Goal: Information Seeking & Learning: Learn about a topic

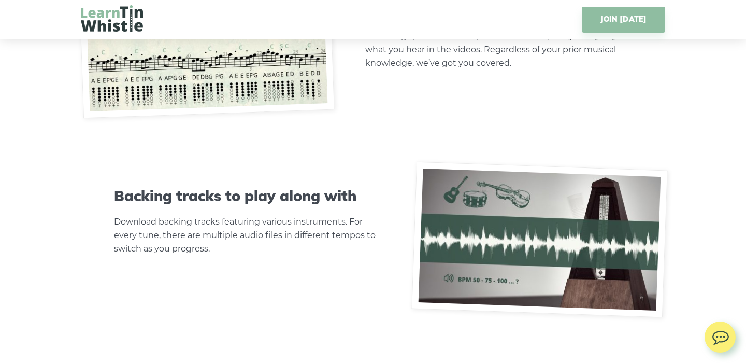
scroll to position [3783, 0]
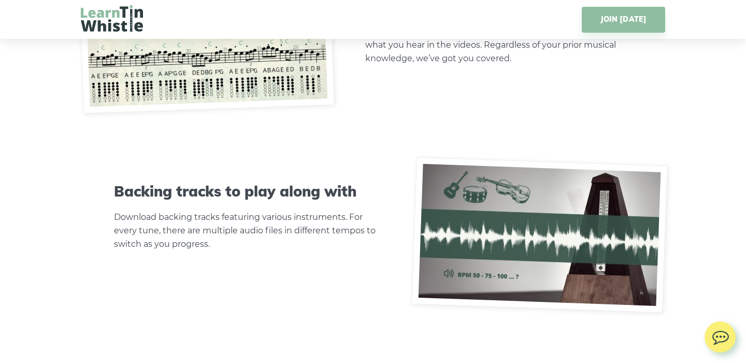
click at [489, 255] on img at bounding box center [540, 235] width 257 height 156
click at [237, 200] on h3 "Backing tracks to play along with" at bounding box center [247, 191] width 266 height 18
click at [494, 279] on img at bounding box center [540, 235] width 257 height 156
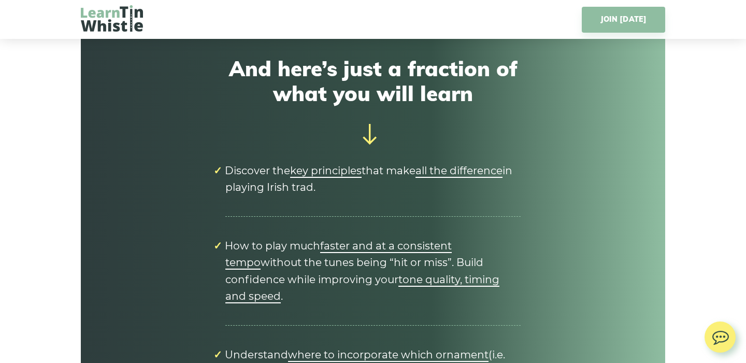
scroll to position [4150, 0]
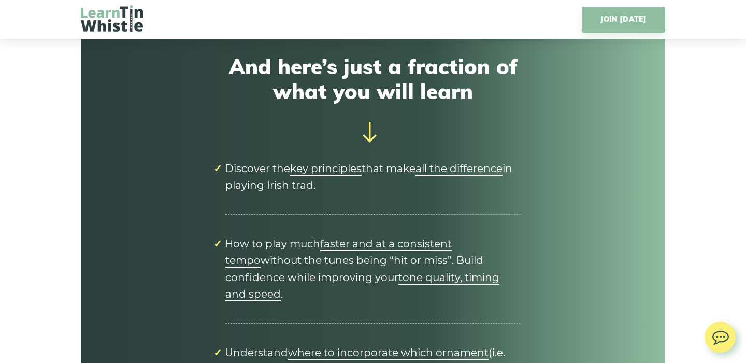
click at [346, 175] on span "key principles" at bounding box center [326, 168] width 72 height 12
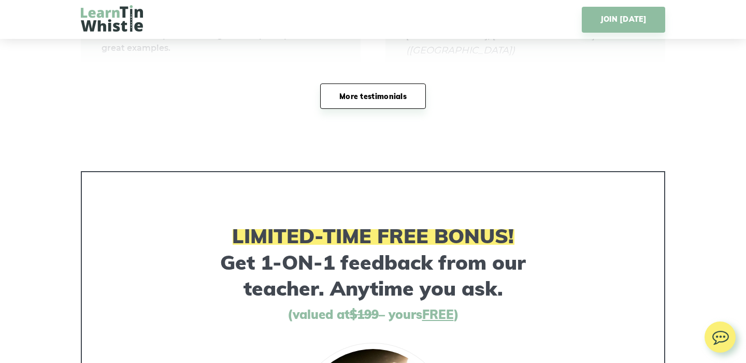
scroll to position [7163, 0]
click at [445, 316] on span "FREE" at bounding box center [438, 314] width 32 height 16
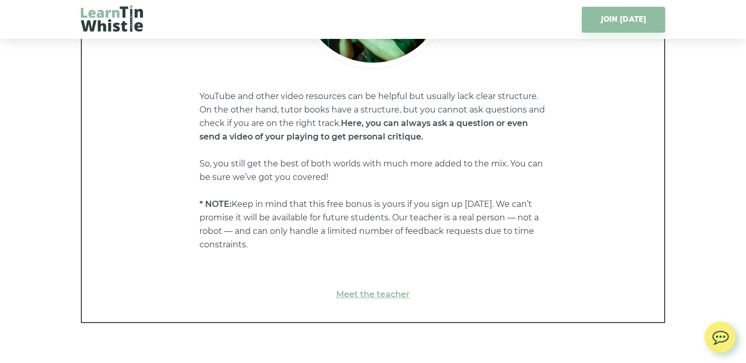
scroll to position [7603, 0]
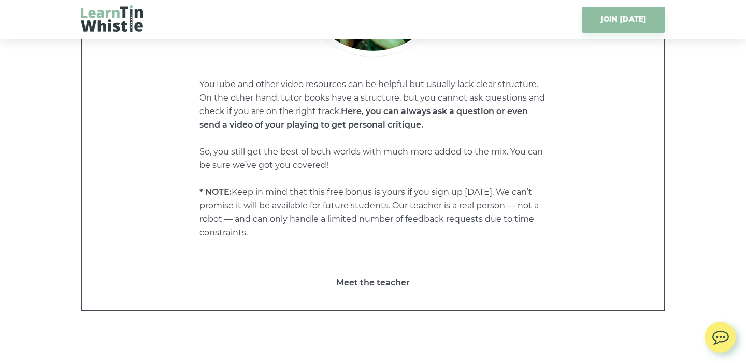
click at [378, 280] on link "Meet the teacher" at bounding box center [373, 282] width 541 height 13
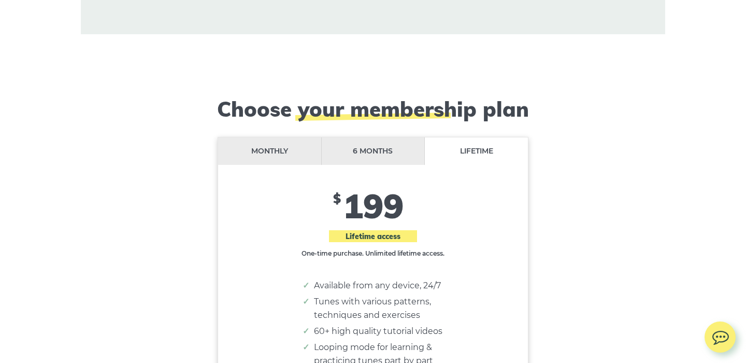
scroll to position [8383, 0]
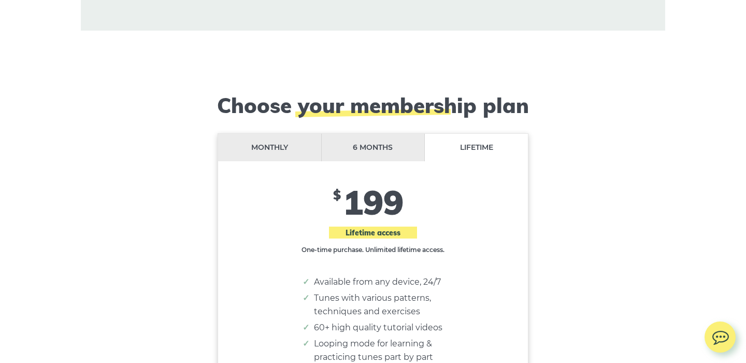
click at [373, 149] on li "6 months" at bounding box center [374, 147] width 104 height 27
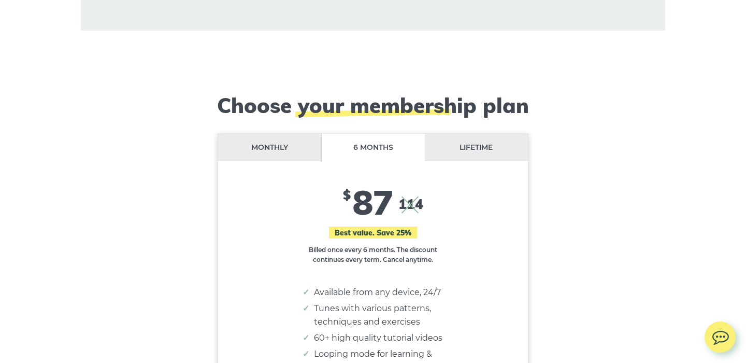
click at [481, 144] on li "Lifetime" at bounding box center [476, 147] width 103 height 27
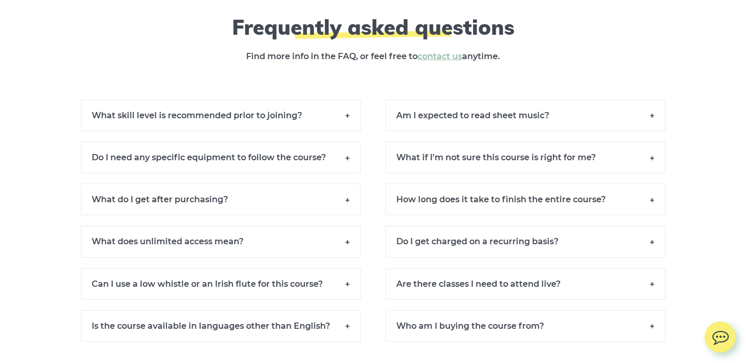
scroll to position [9404, 0]
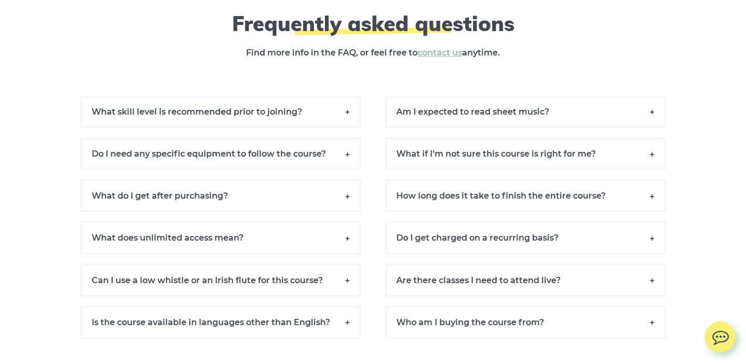
click at [461, 110] on h6 "Am I expected to read sheet music?" at bounding box center [526, 112] width 280 height 32
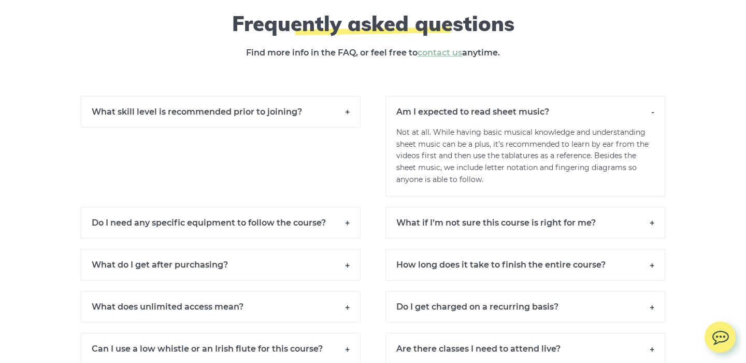
click at [426, 106] on h6 "Am I expected to read sheet music?" at bounding box center [526, 111] width 280 height 31
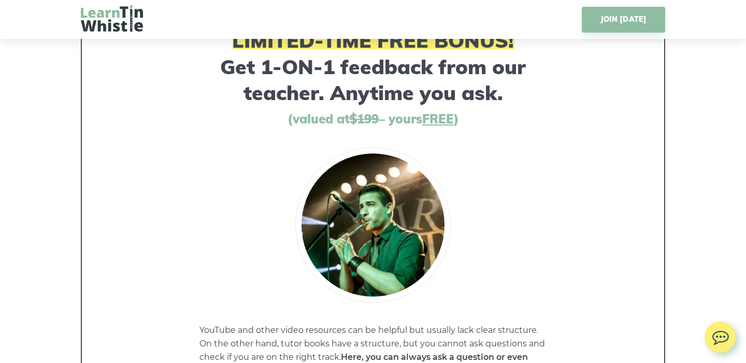
scroll to position [7348, 0]
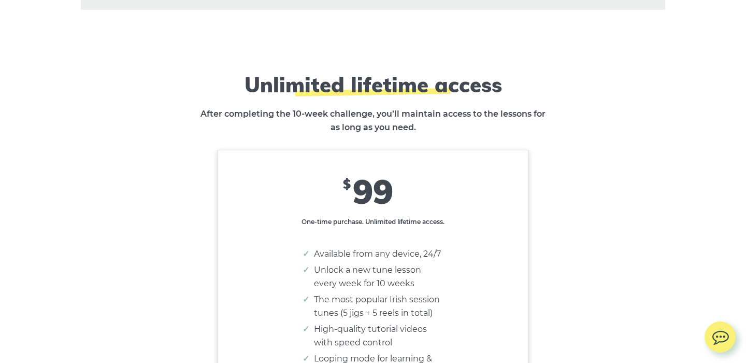
scroll to position [6121, 0]
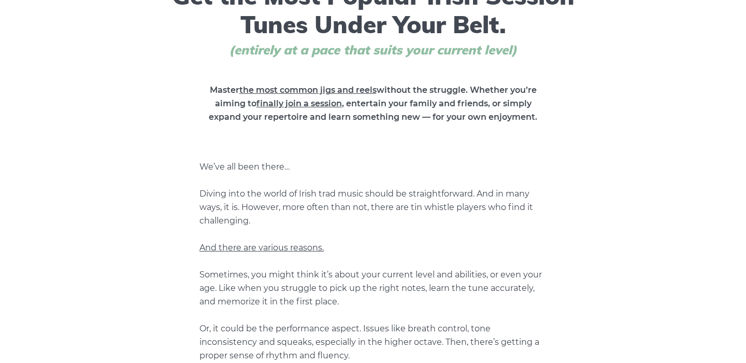
scroll to position [0, 0]
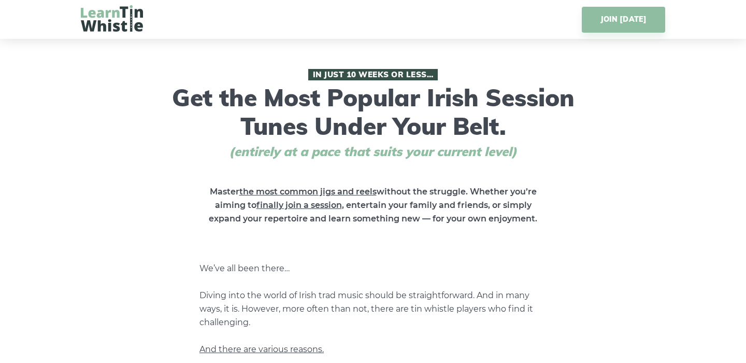
click at [102, 20] on img at bounding box center [112, 18] width 62 height 26
click at [103, 27] on img at bounding box center [112, 18] width 62 height 26
click at [262, 351] on span "And there are various reasons." at bounding box center [262, 349] width 124 height 10
